Goal: Task Accomplishment & Management: Manage account settings

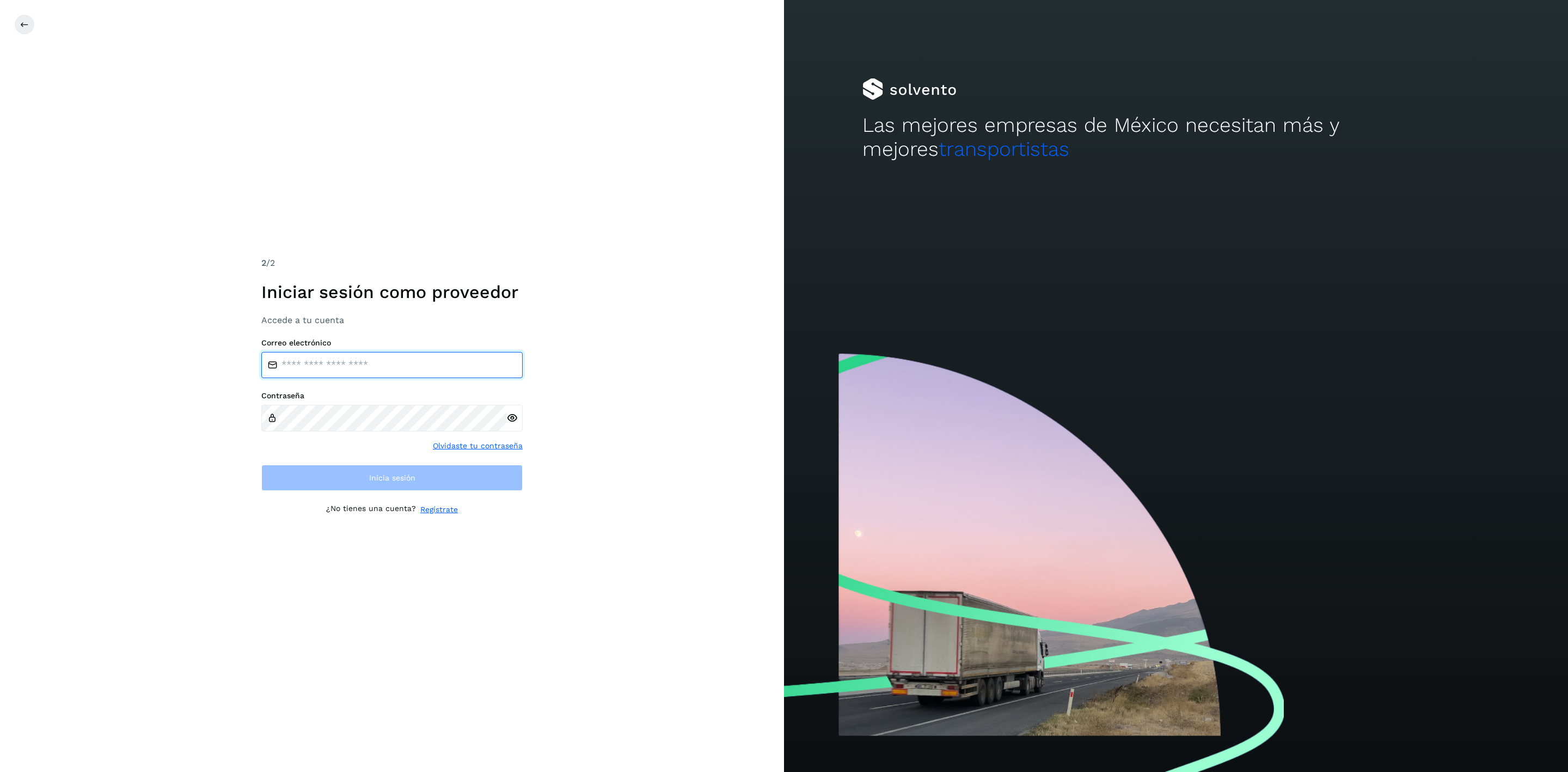
type input "**********"
click at [630, 538] on div "**********" at bounding box center [392, 386] width 784 height 772
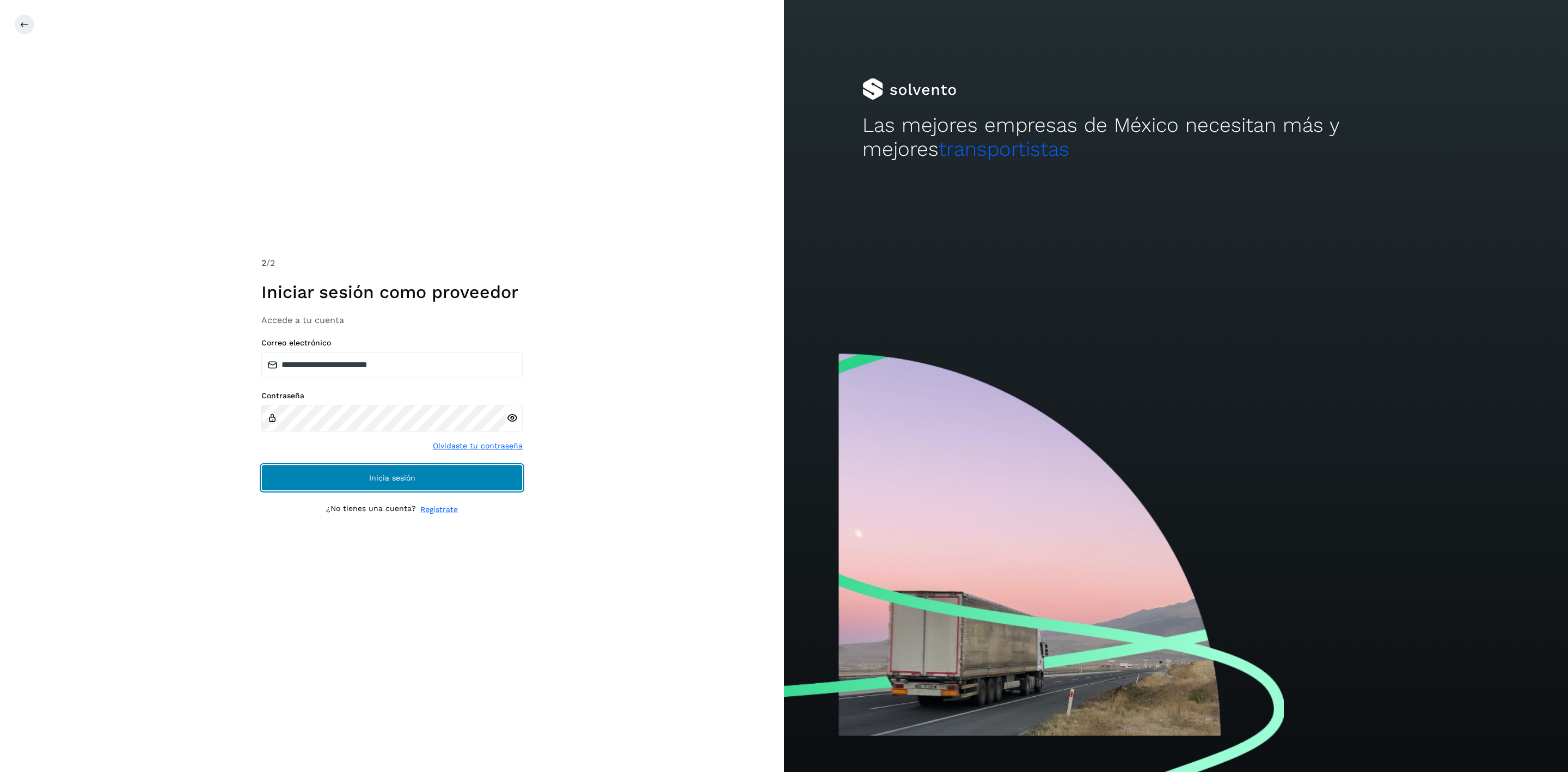
click at [462, 470] on button "Inicia sesión" at bounding box center [392, 478] width 261 height 27
